Goal: Transaction & Acquisition: Book appointment/travel/reservation

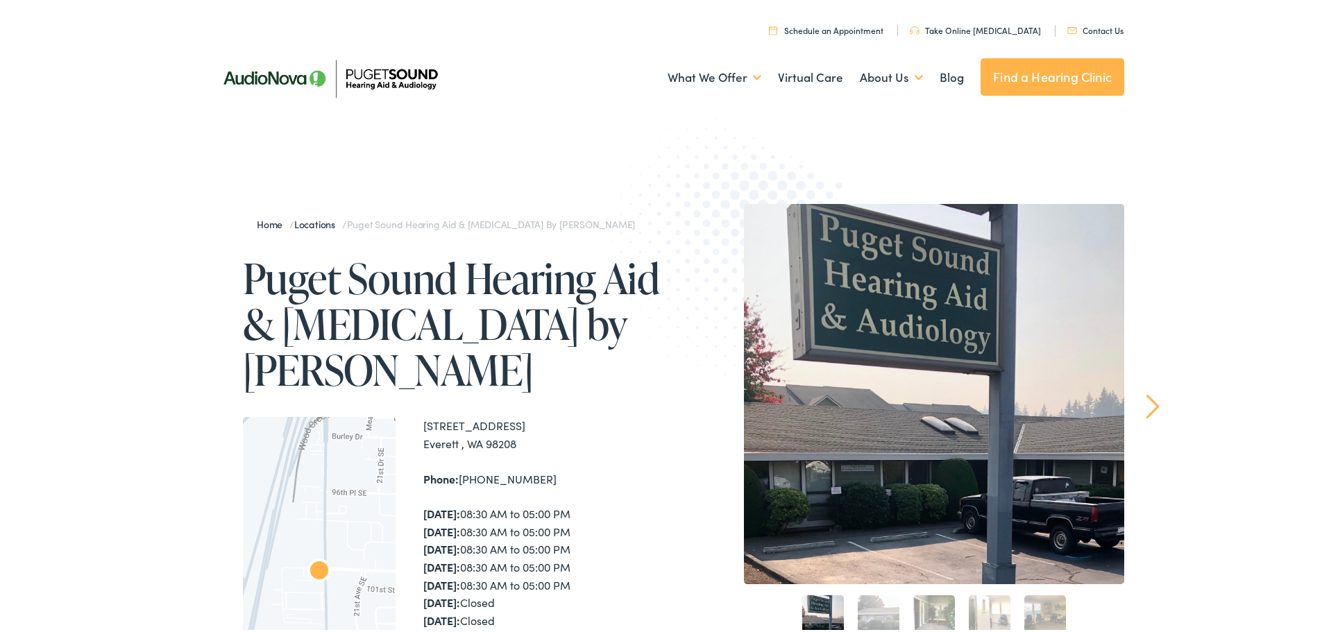
click at [820, 28] on link "Schedule an Appointment" at bounding box center [826, 28] width 115 height 12
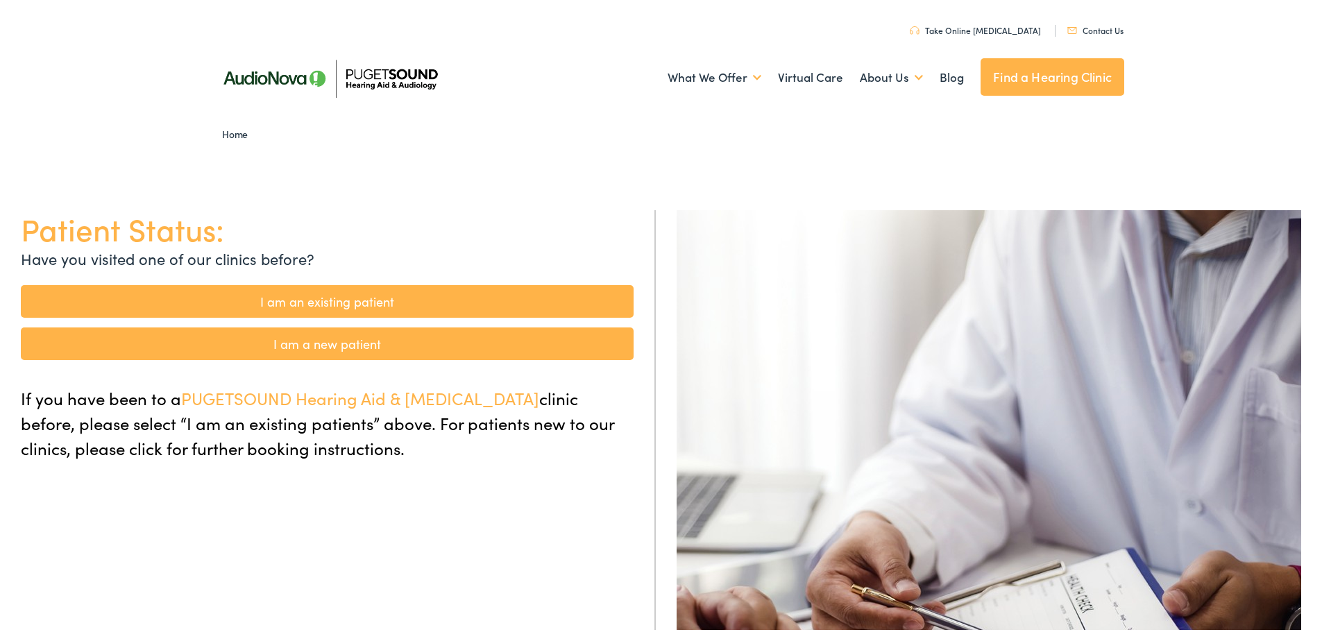
click at [321, 346] on link "I am a new patient" at bounding box center [327, 341] width 613 height 33
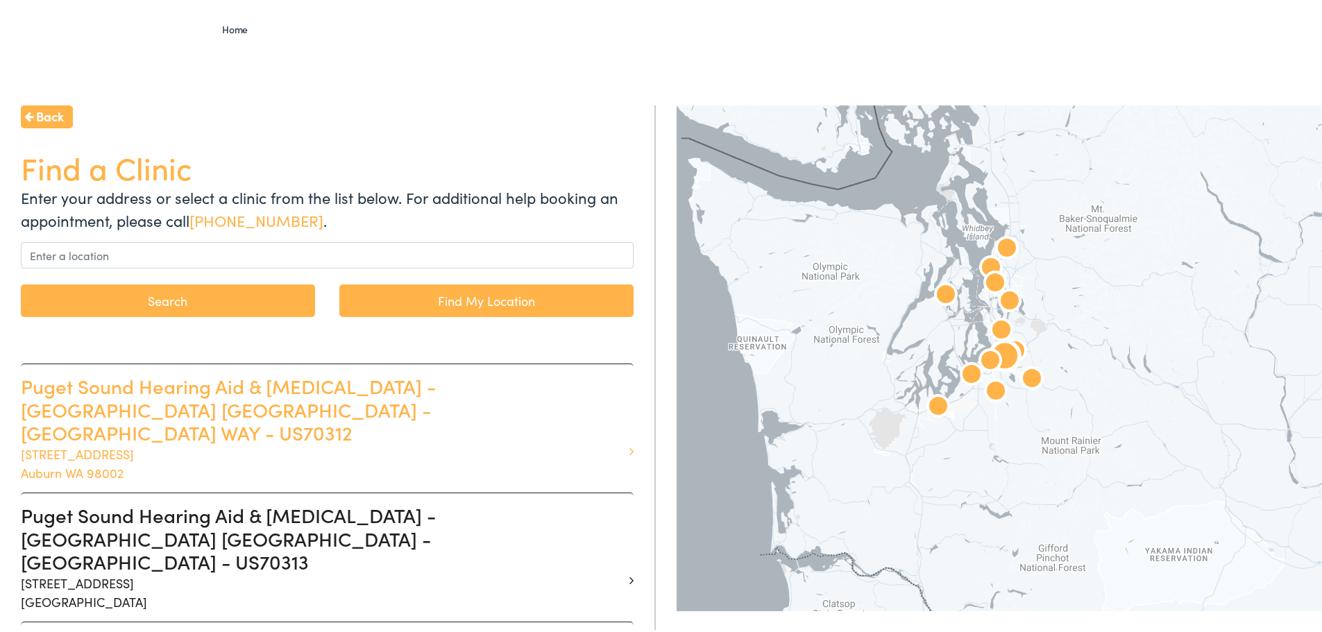
scroll to position [139, 0]
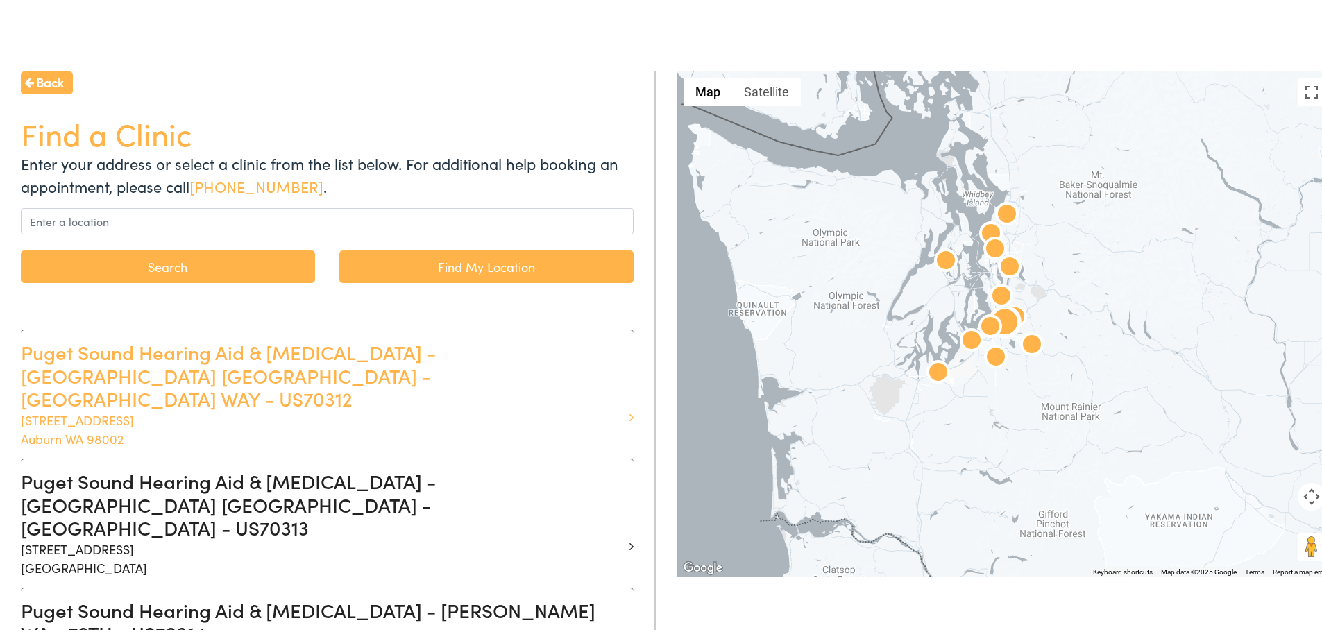
click at [203, 353] on h3 "Puget Sound Hearing Aid & Audiology - AUBURN WA - AUBURN WAY - US70312" at bounding box center [322, 373] width 602 height 70
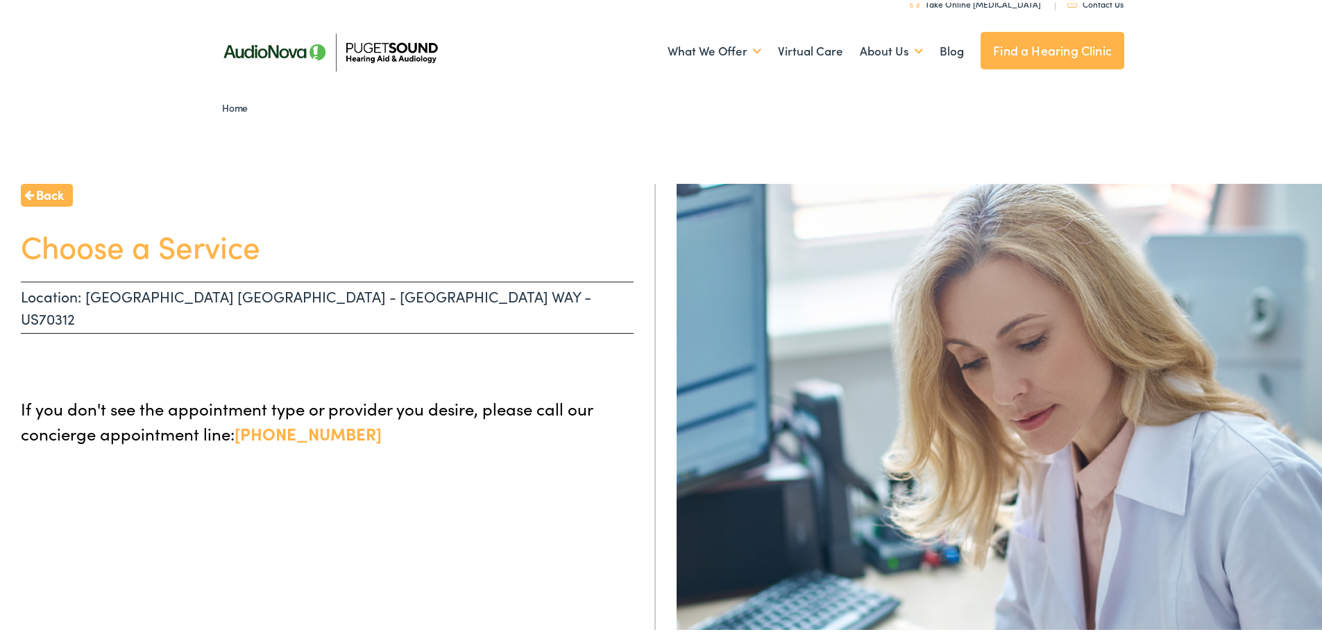
scroll to position [24, 0]
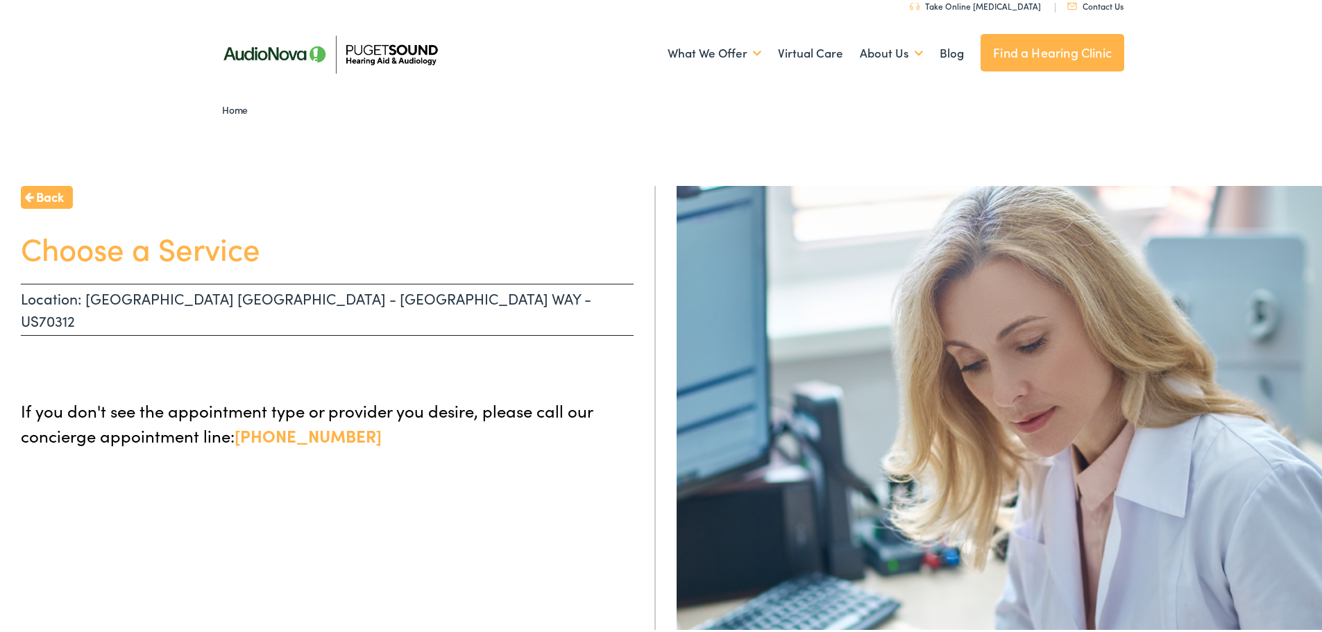
click at [44, 191] on span "Back" at bounding box center [50, 194] width 28 height 19
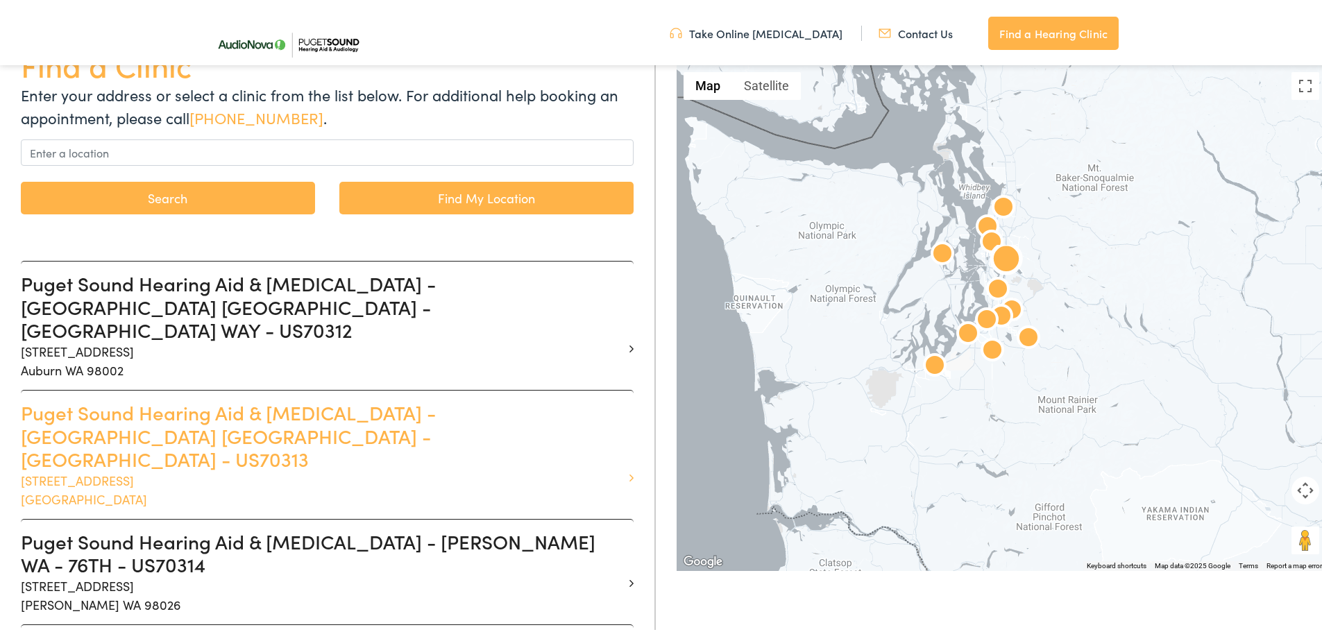
scroll to position [208, 0]
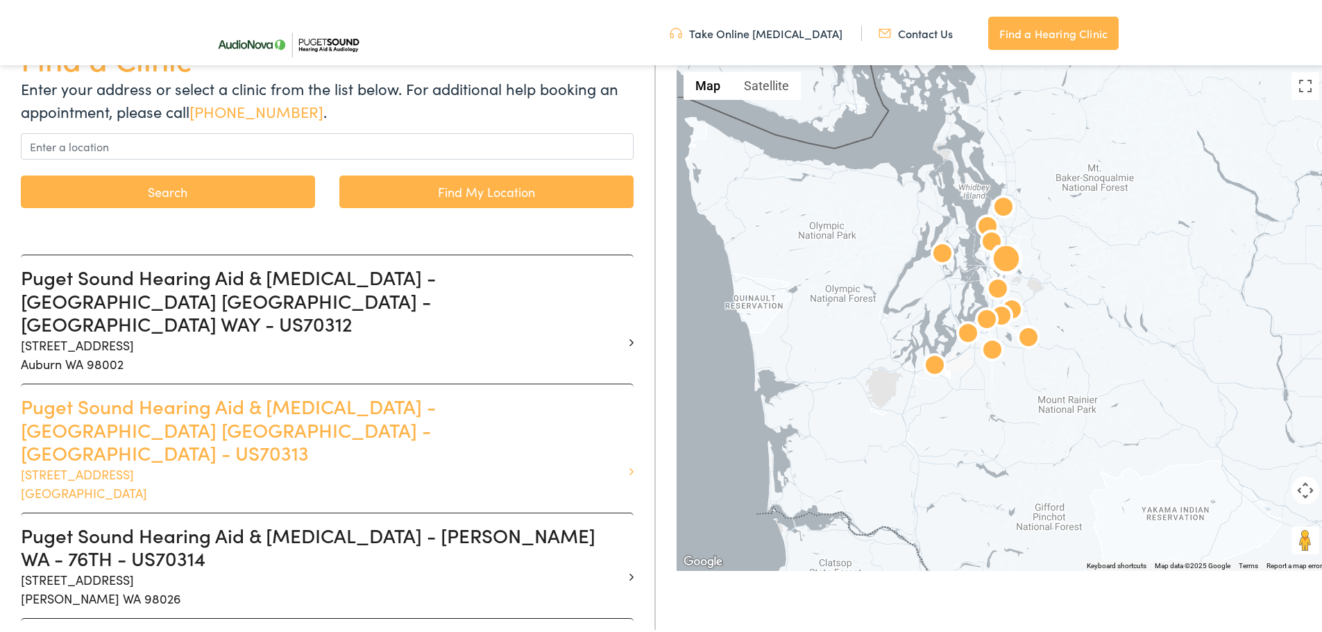
click at [227, 403] on h3 "Puget Sound Hearing Aid & Audiology - BELLEVUE WA - 116TH AVE - US70313" at bounding box center [322, 427] width 602 height 70
